Goal: Check status: Check status

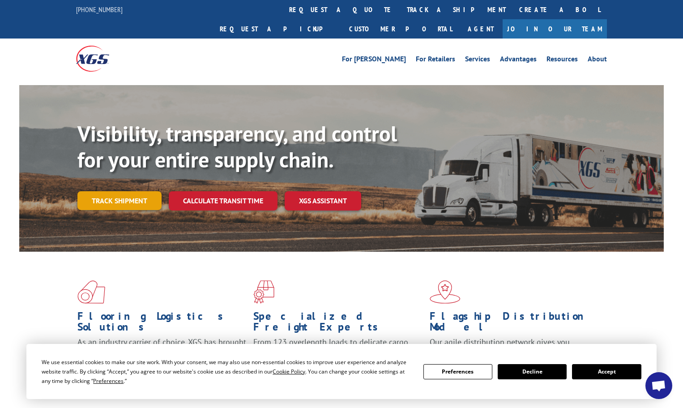
click at [133, 191] on link "Track shipment" at bounding box center [119, 200] width 84 height 19
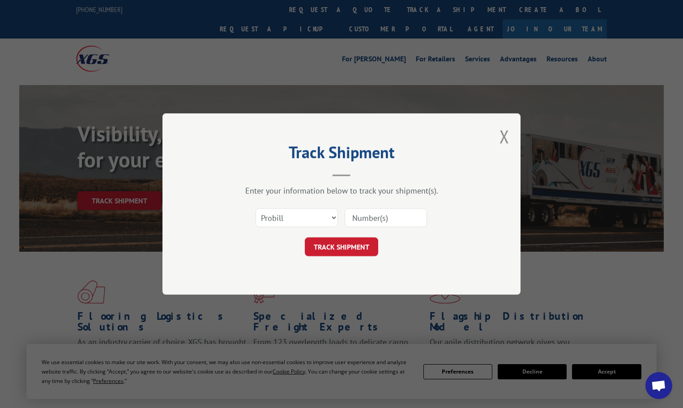
click at [373, 214] on input at bounding box center [386, 217] width 82 height 19
type input "17516959"
click at [305, 237] on button "TRACK SHIPMENT" at bounding box center [341, 246] width 73 height 19
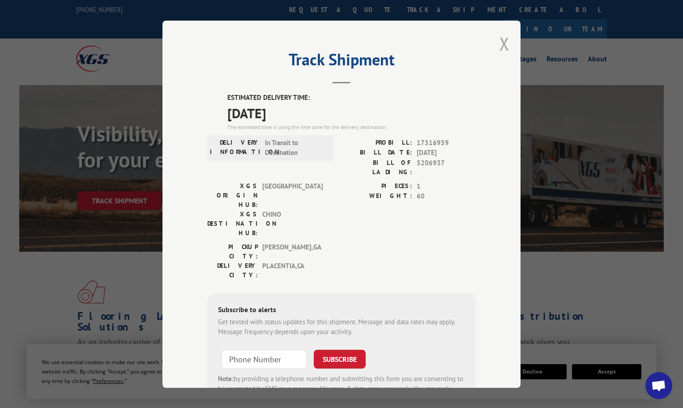
click at [500, 41] on button "Close modal" at bounding box center [505, 44] width 10 height 24
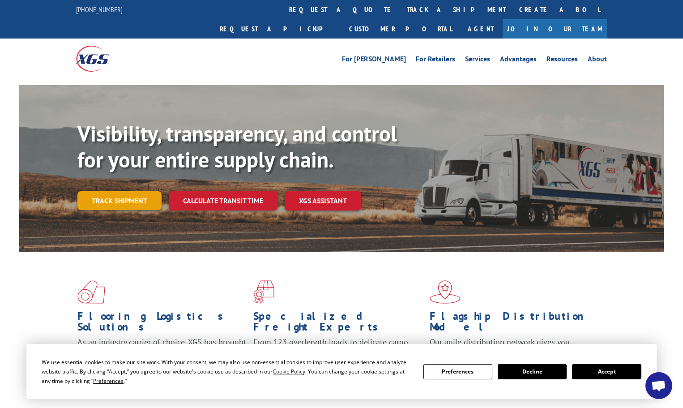
click at [121, 191] on link "Track shipment" at bounding box center [119, 200] width 84 height 19
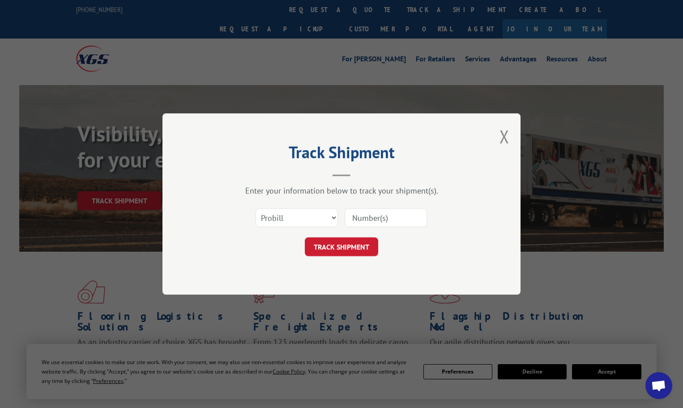
click at [357, 217] on input at bounding box center [386, 217] width 82 height 19
type input "17521362"
click button "TRACK SHIPMENT" at bounding box center [341, 246] width 73 height 19
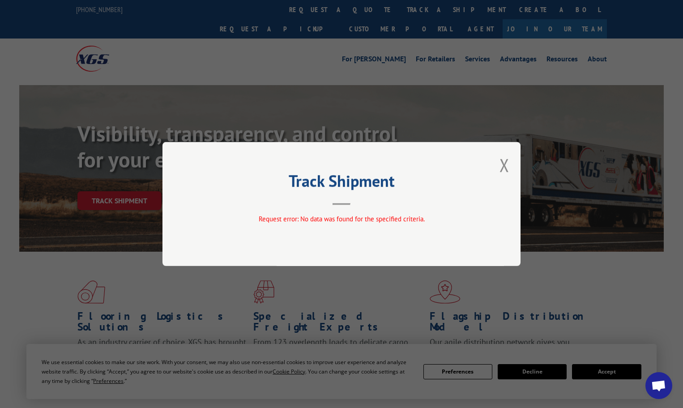
click at [477, 193] on div "Track Shipment Request error: No data was found for the specified criteria." at bounding box center [342, 204] width 358 height 124
click at [427, 217] on div "Request error: No data was found for the specified criteria." at bounding box center [341, 219] width 269 height 10
click at [506, 163] on button "Close modal" at bounding box center [505, 165] width 10 height 24
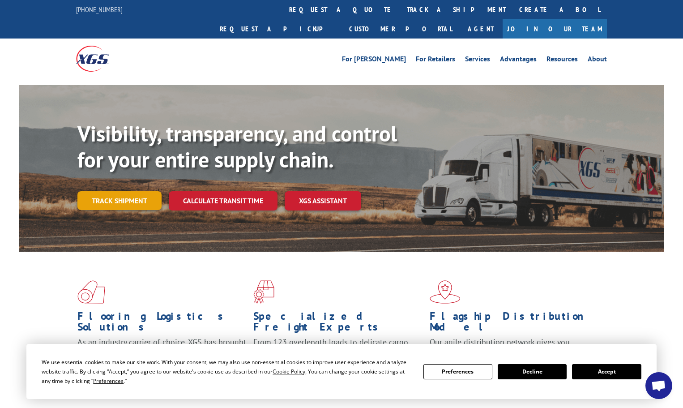
click at [92, 191] on link "Track shipment" at bounding box center [119, 200] width 84 height 19
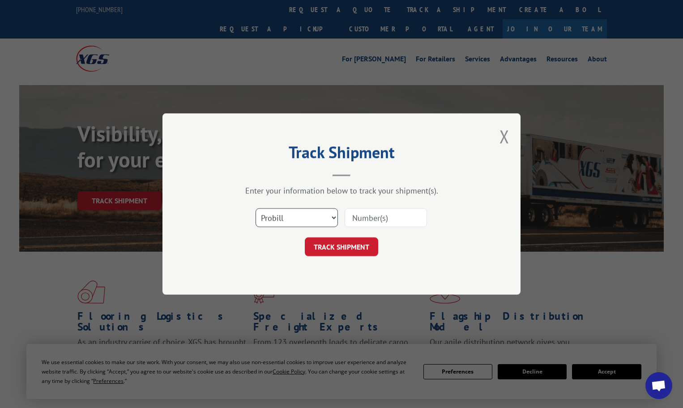
click at [327, 219] on select "Select category... Probill BOL PO" at bounding box center [297, 217] width 82 height 19
select select "bol"
click at [256, 208] on select "Select category... Probill BOL PO" at bounding box center [297, 217] width 82 height 19
click at [384, 219] on input at bounding box center [386, 217] width 82 height 19
type input "1"
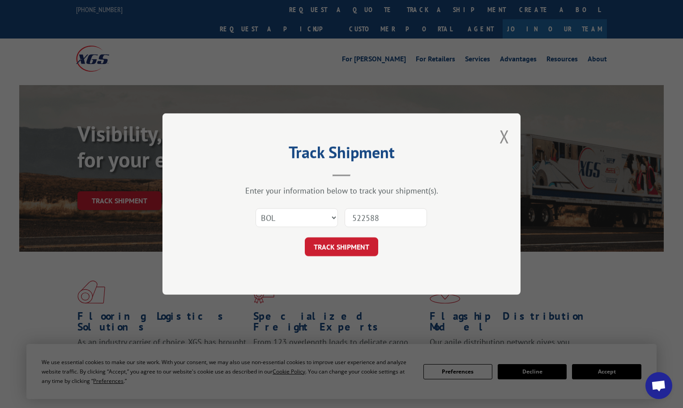
type input "5225886"
click button "TRACK SHIPMENT" at bounding box center [341, 246] width 73 height 19
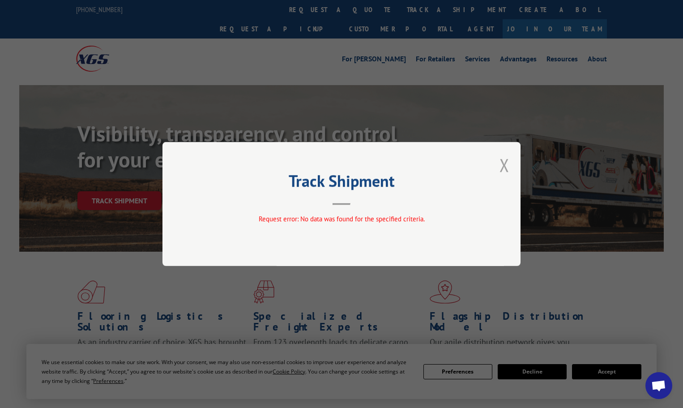
click at [505, 165] on button "Close modal" at bounding box center [505, 165] width 10 height 24
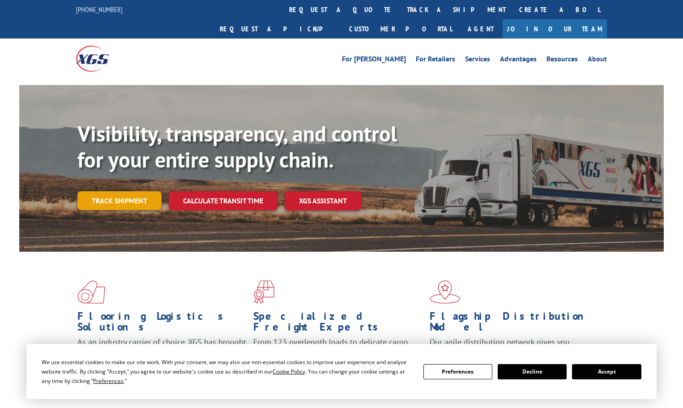
click at [138, 191] on link "Track shipment" at bounding box center [119, 200] width 84 height 19
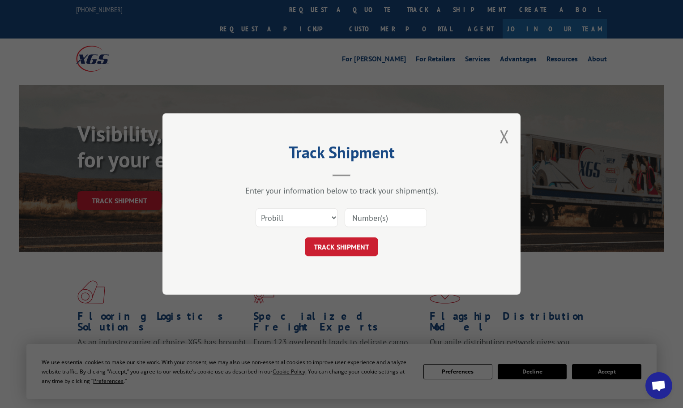
click at [369, 215] on input at bounding box center [386, 217] width 82 height 19
type input "17517070"
click at [341, 248] on button "TRACK SHIPMENT" at bounding box center [341, 246] width 73 height 19
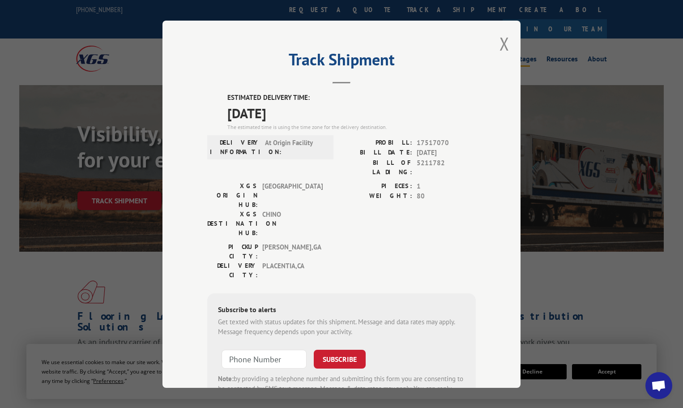
click at [500, 44] on button "Close modal" at bounding box center [505, 44] width 10 height 24
